Goal: Task Accomplishment & Management: Manage account settings

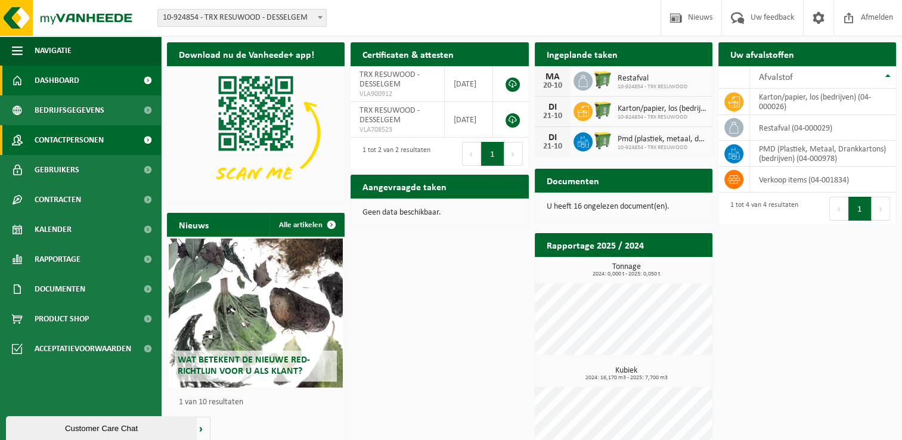
click at [100, 147] on span "Contactpersonen" at bounding box center [69, 140] width 69 height 30
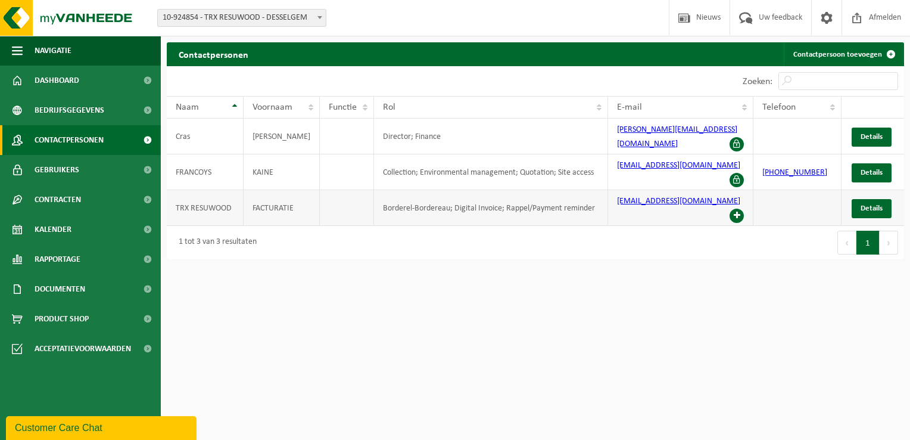
click at [740, 209] on span at bounding box center [737, 216] width 14 height 14
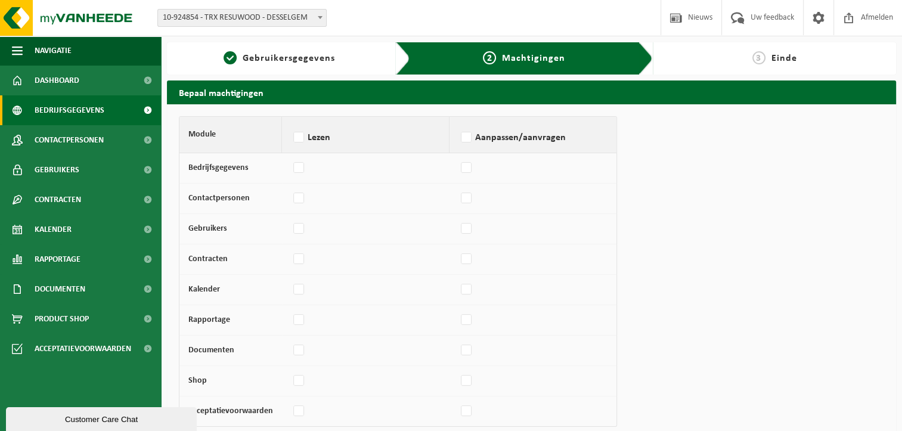
click at [84, 105] on span "Bedrijfsgegevens" at bounding box center [70, 110] width 70 height 30
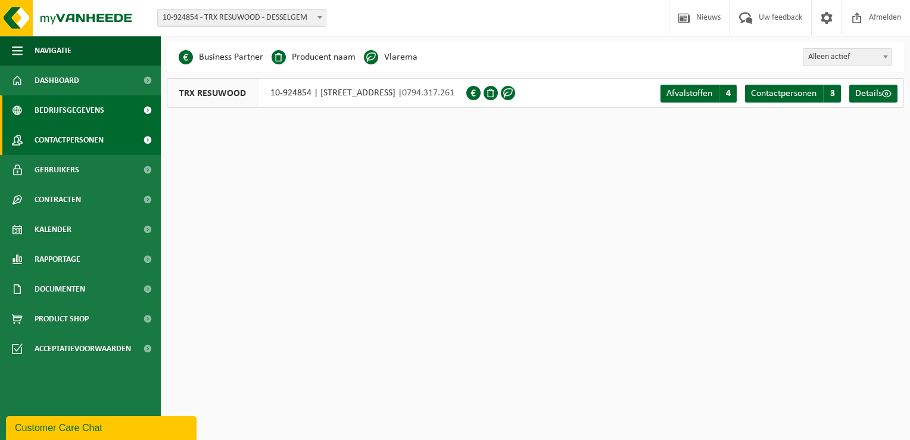
click at [81, 135] on span "Contactpersonen" at bounding box center [69, 140] width 69 height 30
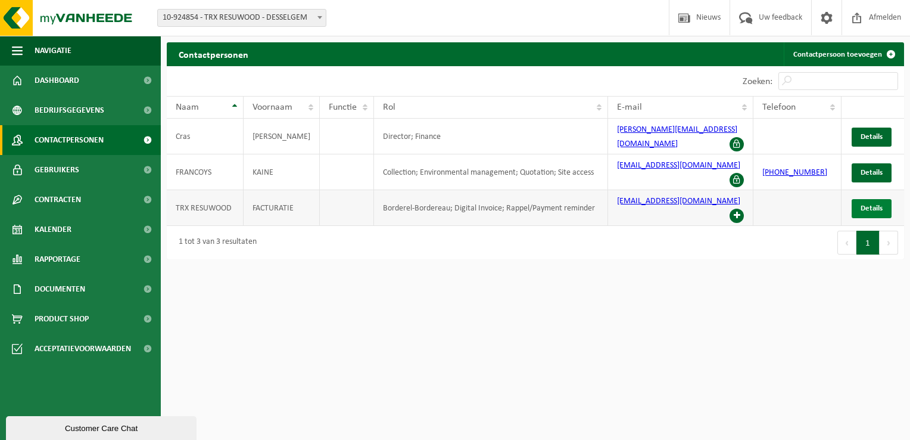
click at [856, 199] on link "Details" at bounding box center [872, 208] width 40 height 19
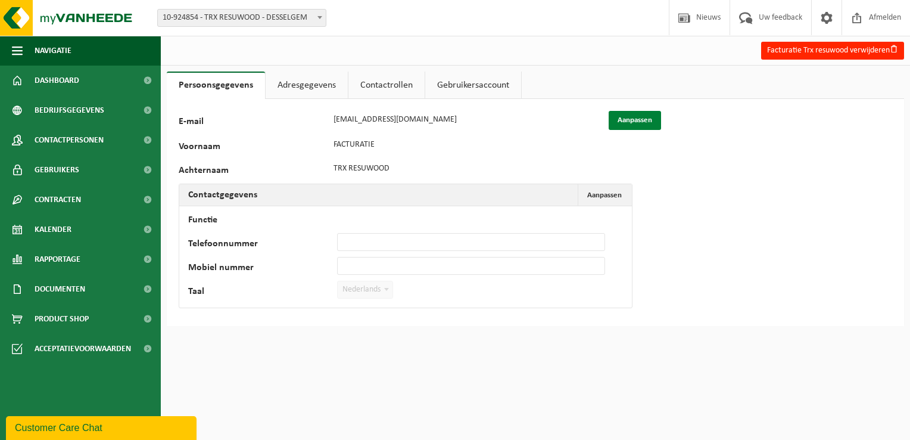
click at [632, 121] on button "Aanpassen" at bounding box center [635, 120] width 52 height 19
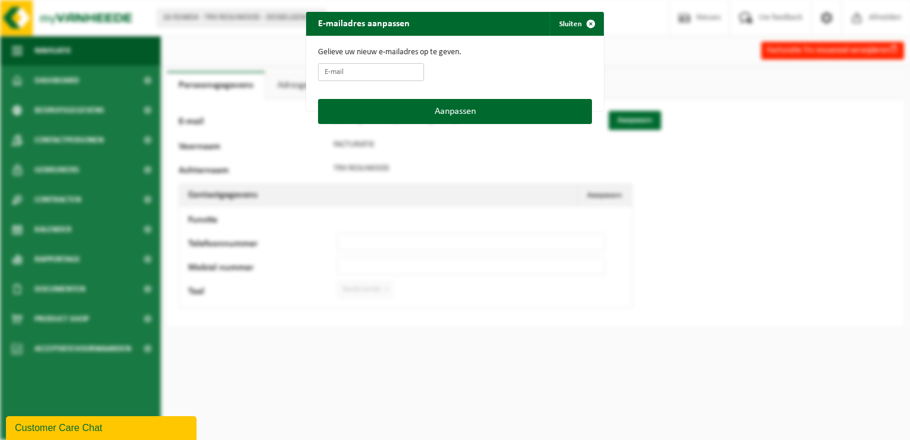
click at [381, 71] on input "E-mail" at bounding box center [371, 72] width 106 height 18
type input "Admin@3rt.eu"
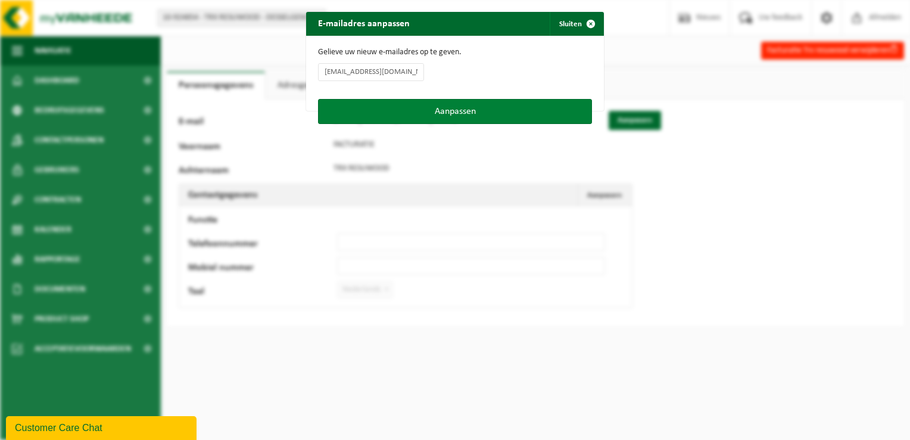
click at [453, 113] on button "Aanpassen" at bounding box center [455, 111] width 274 height 25
type input "Admin@3rt.eu"
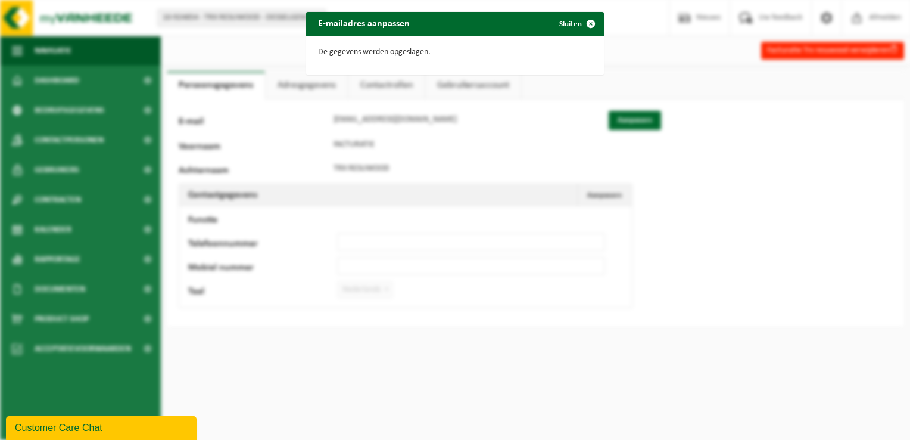
click at [470, 156] on div "E-mailadres aanpassen Sluiten De gegevens werden opgeslagen." at bounding box center [455, 220] width 910 height 440
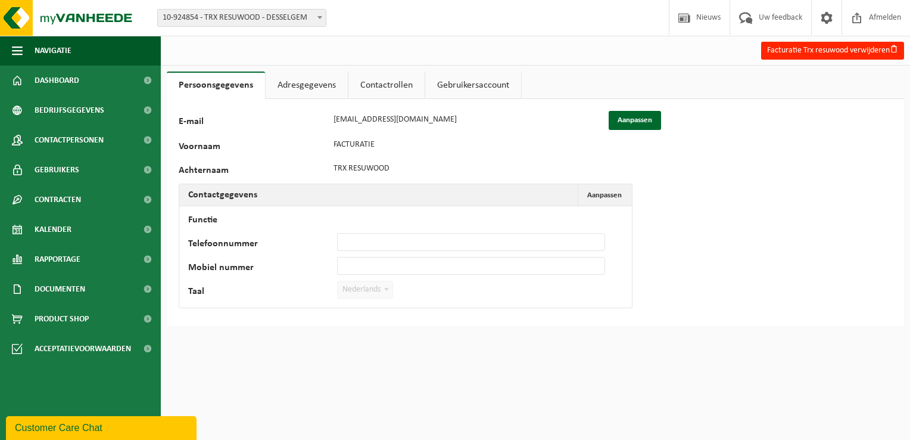
click at [321, 94] on link "Adresgegevens" at bounding box center [307, 85] width 82 height 27
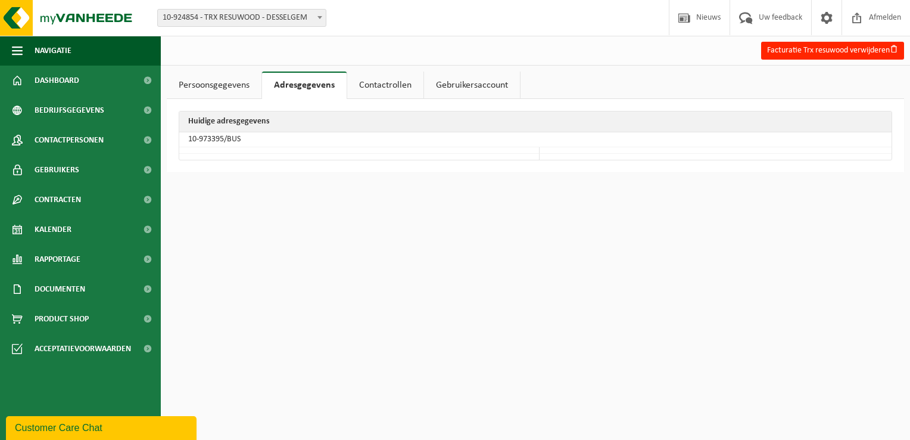
click at [392, 82] on link "Contactrollen" at bounding box center [385, 85] width 76 height 27
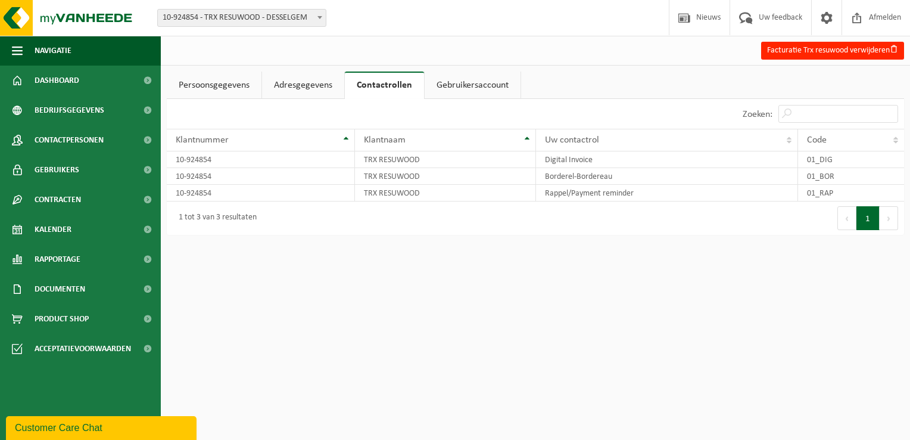
click at [471, 89] on link "Gebruikersaccount" at bounding box center [473, 85] width 96 height 27
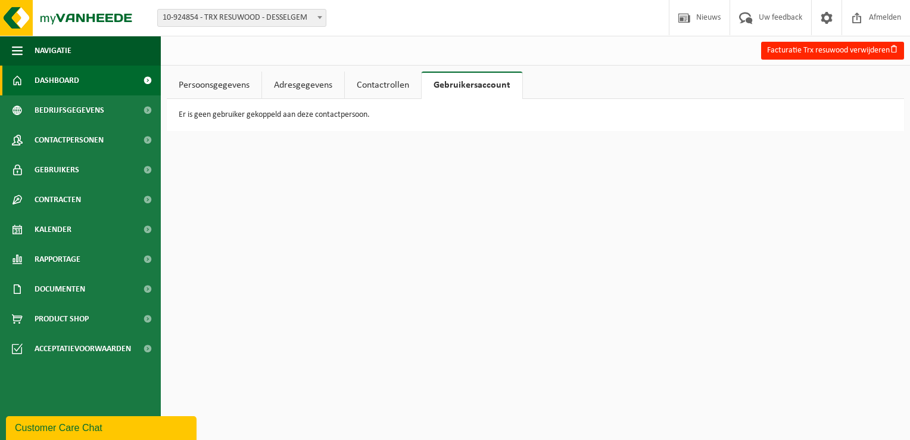
click at [45, 86] on span "Dashboard" at bounding box center [57, 81] width 45 height 30
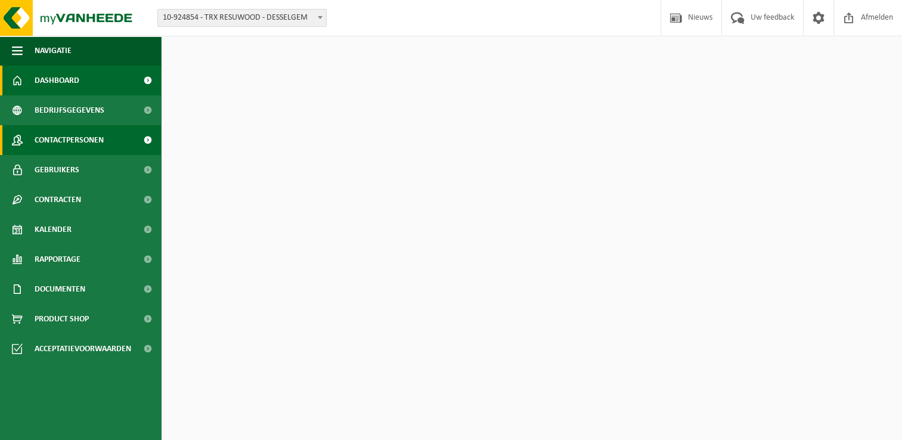
click at [67, 133] on span "Contactpersonen" at bounding box center [69, 140] width 69 height 30
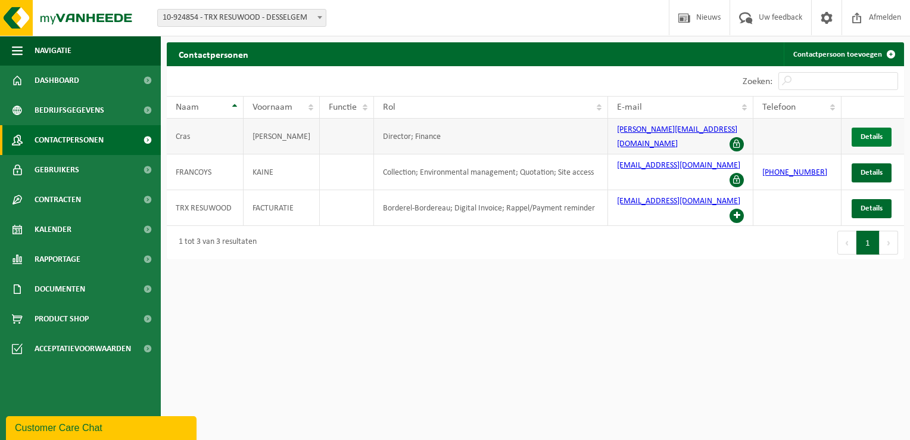
click at [867, 133] on span "Details" at bounding box center [872, 137] width 22 height 8
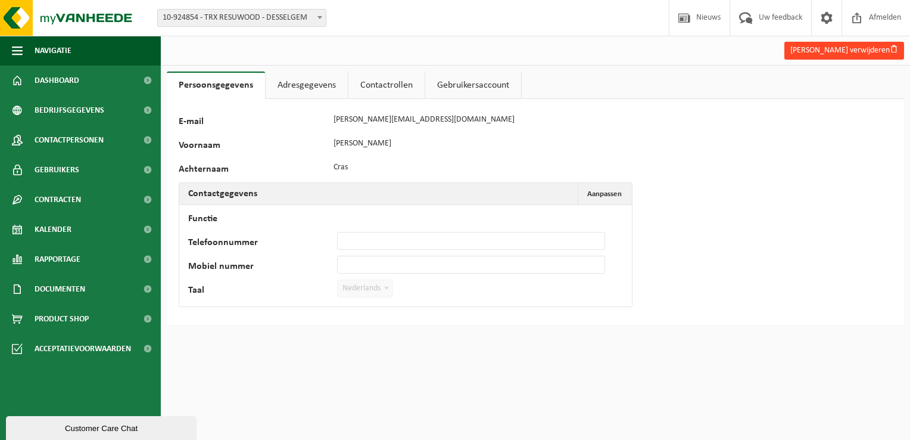
click at [835, 47] on button "[PERSON_NAME] verwijderen" at bounding box center [845, 51] width 120 height 18
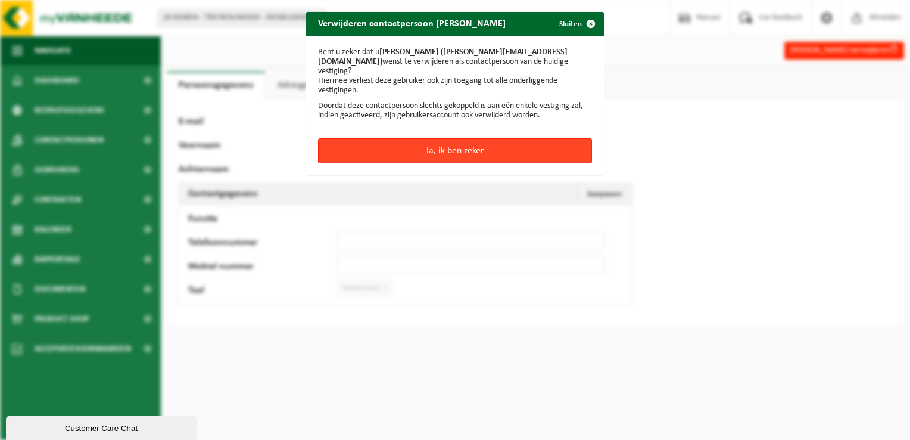
click at [388, 142] on button "Ja, ik ben zeker" at bounding box center [455, 150] width 274 height 25
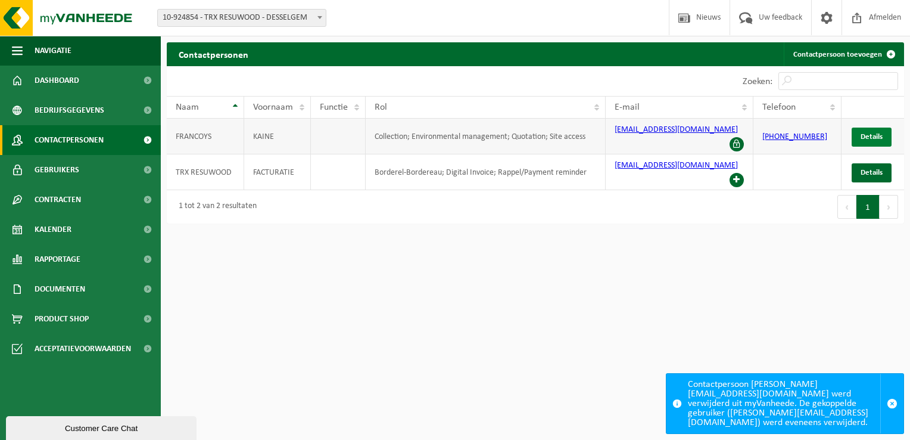
click at [866, 133] on span "Details" at bounding box center [872, 137] width 22 height 8
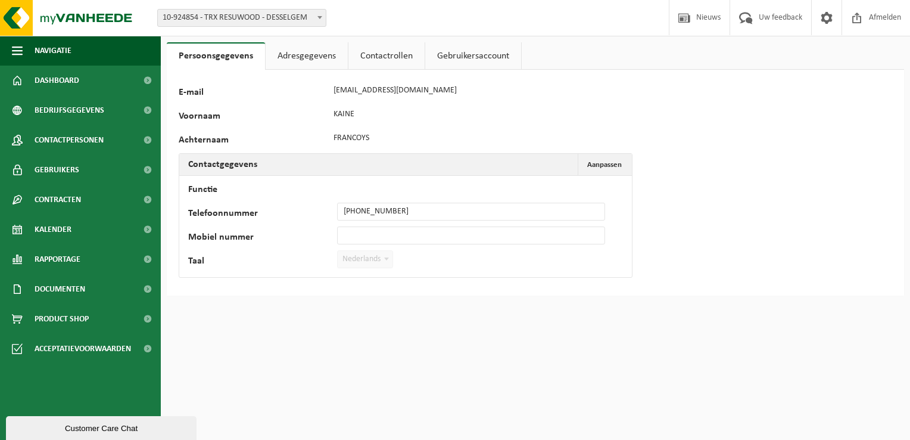
click at [383, 63] on link "Contactrollen" at bounding box center [387, 55] width 76 height 27
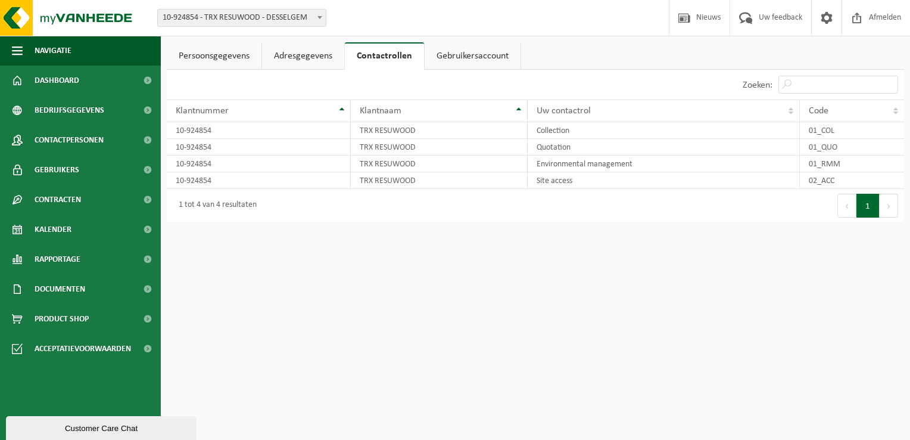
click at [288, 40] on div "Persoonsgegevens Adresgegevens Contactrollen Gebruikersaccount 93973 E-mail kai…" at bounding box center [455, 117] width 910 height 234
click at [289, 51] on link "Adresgegevens" at bounding box center [303, 55] width 82 height 27
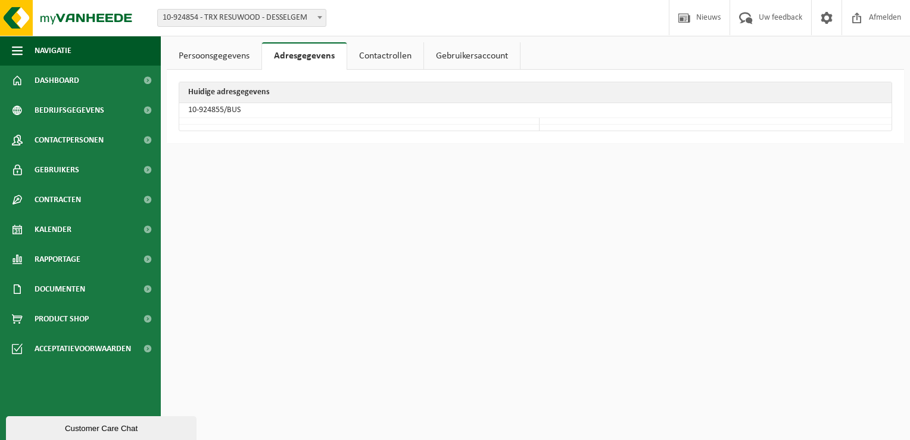
click at [439, 61] on link "Gebruikersaccount" at bounding box center [472, 55] width 96 height 27
click at [217, 57] on link "Persoonsgegevens" at bounding box center [214, 55] width 95 height 27
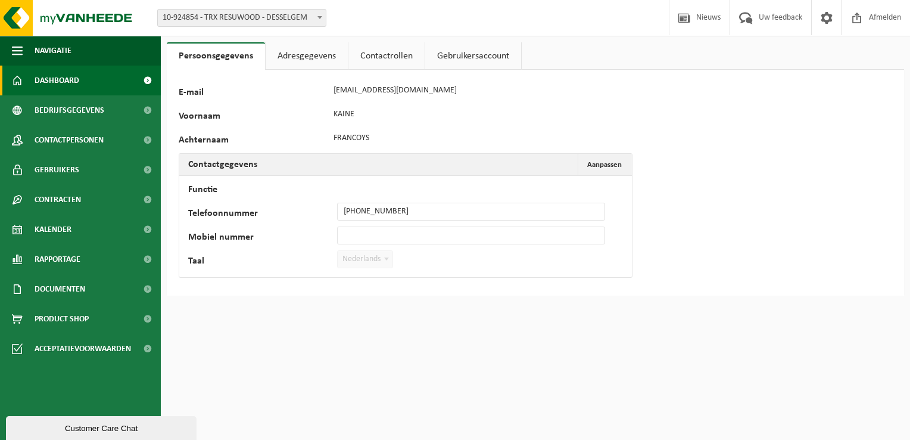
click at [88, 92] on link "Dashboard" at bounding box center [80, 81] width 161 height 30
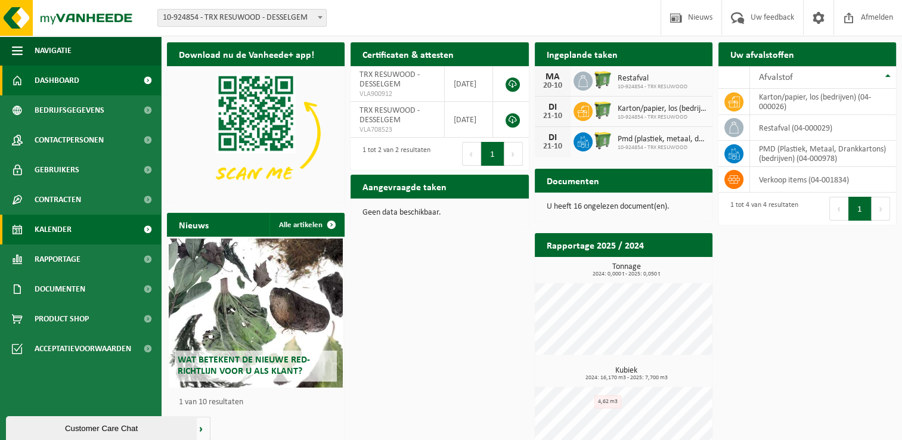
click at [72, 229] on link "Kalender" at bounding box center [80, 230] width 161 height 30
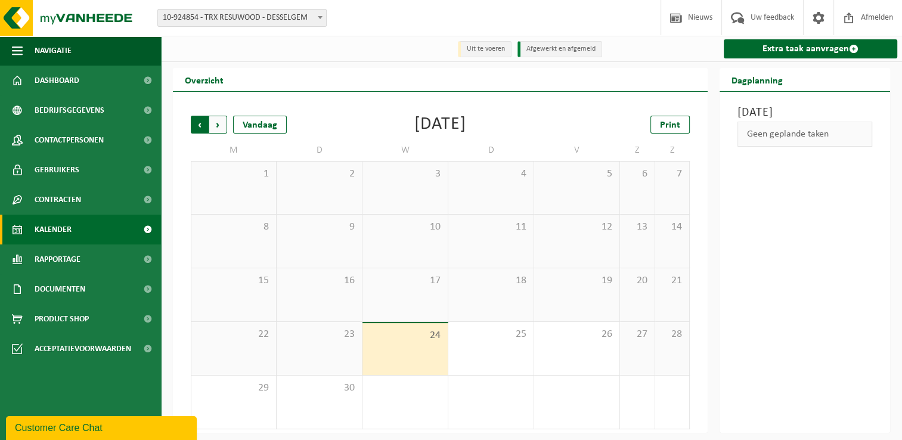
click at [217, 125] on span "Volgende" at bounding box center [218, 125] width 18 height 18
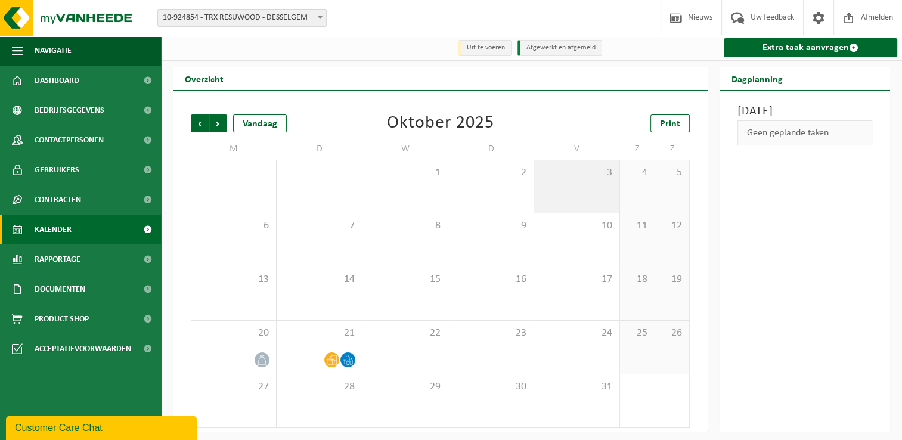
scroll to position [2, 0]
click at [198, 122] on span "Vorige" at bounding box center [200, 123] width 18 height 18
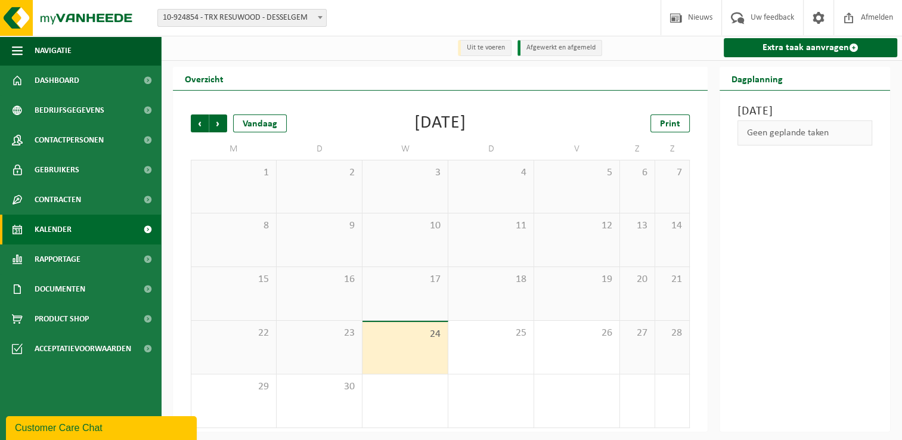
click at [198, 122] on span "Vorige" at bounding box center [200, 123] width 18 height 18
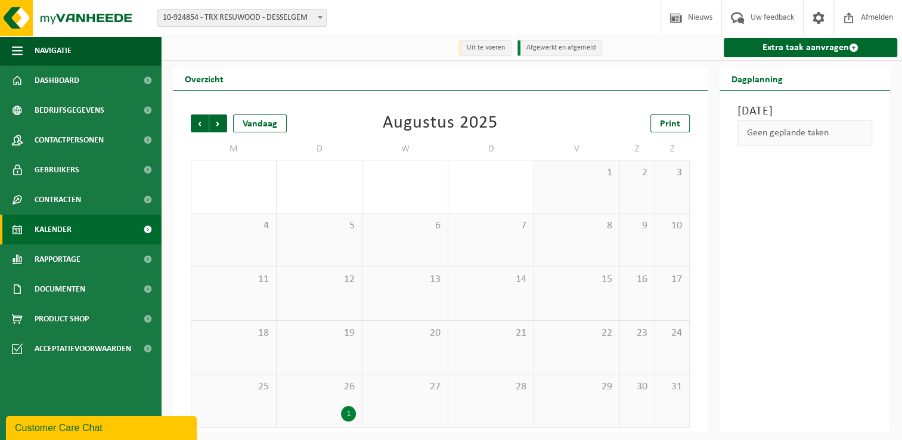
click at [198, 122] on span "Vorige" at bounding box center [200, 123] width 18 height 18
click at [207, 125] on span "Vorige" at bounding box center [200, 123] width 18 height 18
click at [203, 128] on span "Vorige" at bounding box center [200, 123] width 18 height 18
click at [200, 125] on span "Vorige" at bounding box center [200, 123] width 18 height 18
click at [215, 123] on span "Volgende" at bounding box center [218, 123] width 18 height 18
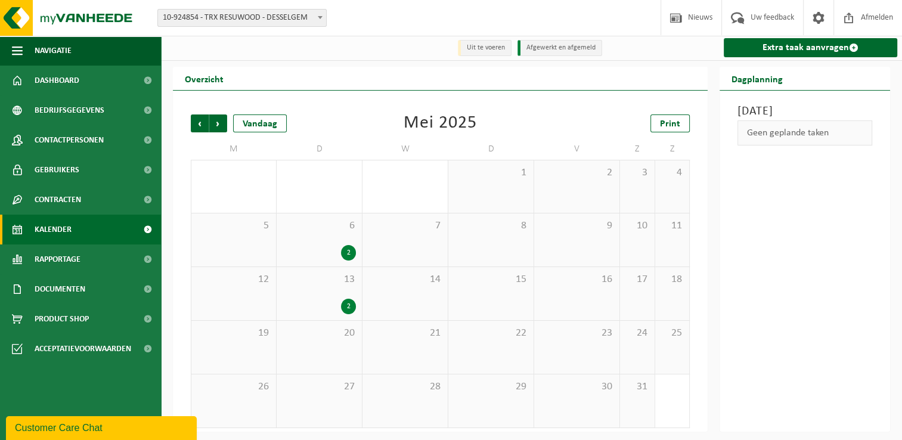
click at [215, 123] on span "Volgende" at bounding box center [218, 123] width 18 height 18
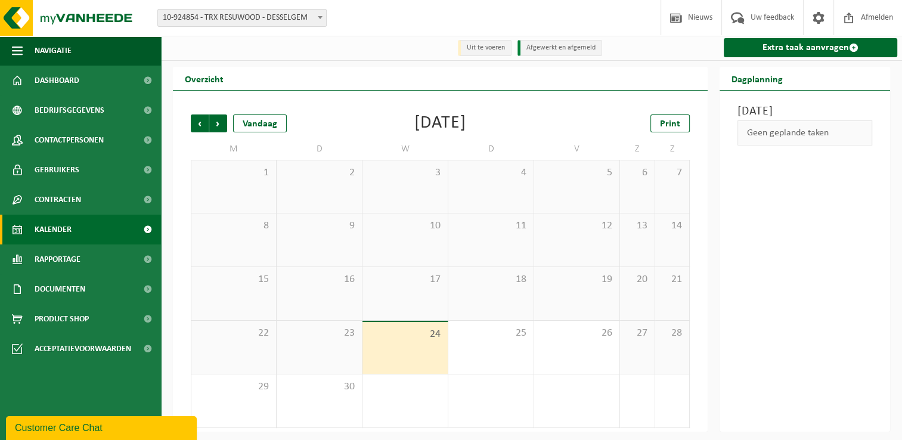
click at [215, 123] on span "Volgende" at bounding box center [218, 123] width 18 height 18
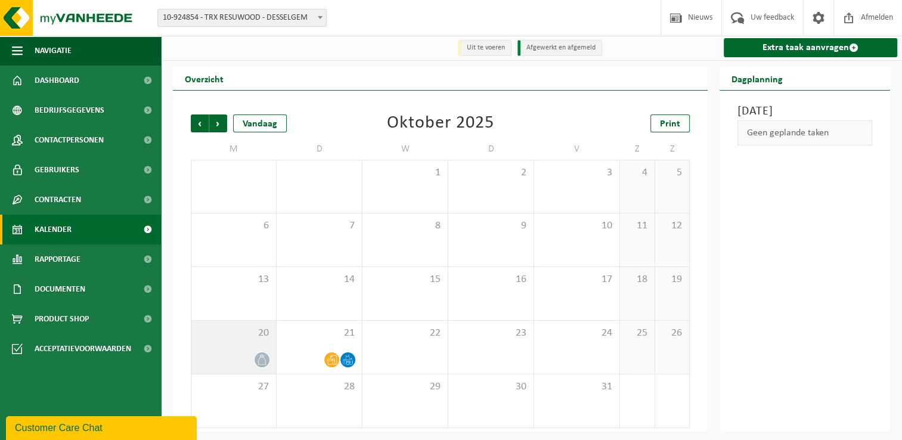
click at [250, 347] on div "20" at bounding box center [233, 347] width 85 height 53
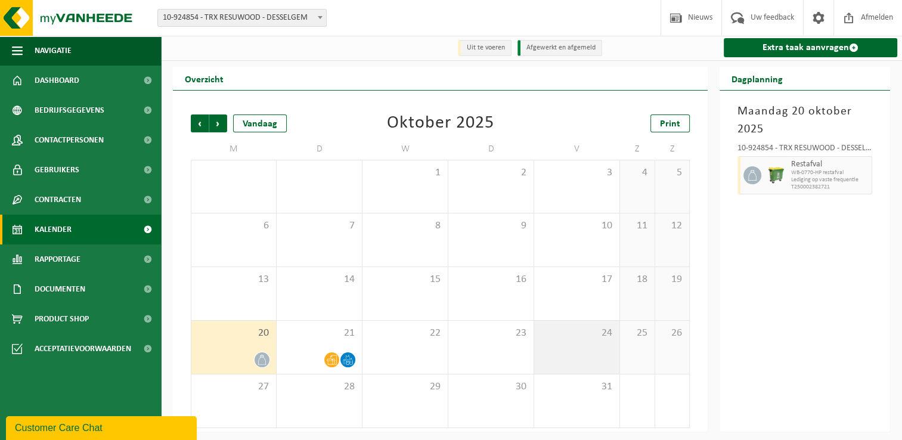
click at [567, 342] on div "24" at bounding box center [576, 347] width 85 height 53
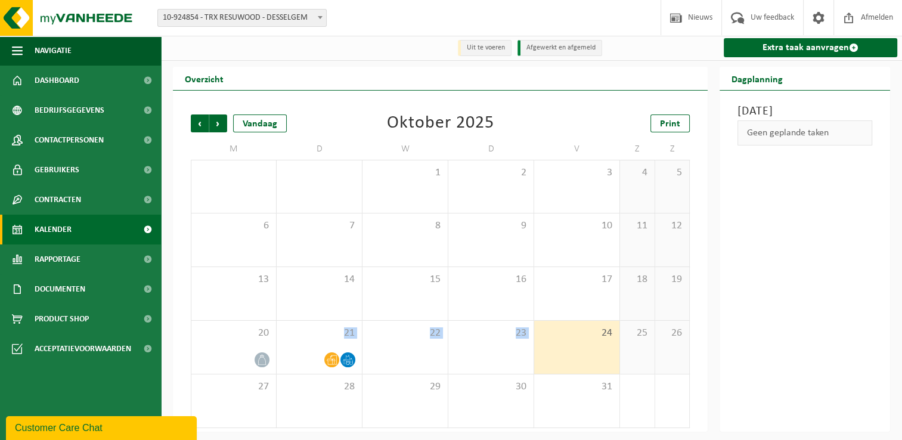
drag, startPoint x: 215, startPoint y: 351, endPoint x: 562, endPoint y: 351, distance: 348.0
click at [562, 351] on tr "20 21 22 23 24 25 26" at bounding box center [440, 348] width 499 height 54
drag, startPoint x: 562, startPoint y: 351, endPoint x: 757, endPoint y: 302, distance: 201.0
click at [753, 335] on div "[DATE] Geen geplande taken" at bounding box center [804, 261] width 170 height 341
